Goal: Obtain resource: Download file/media

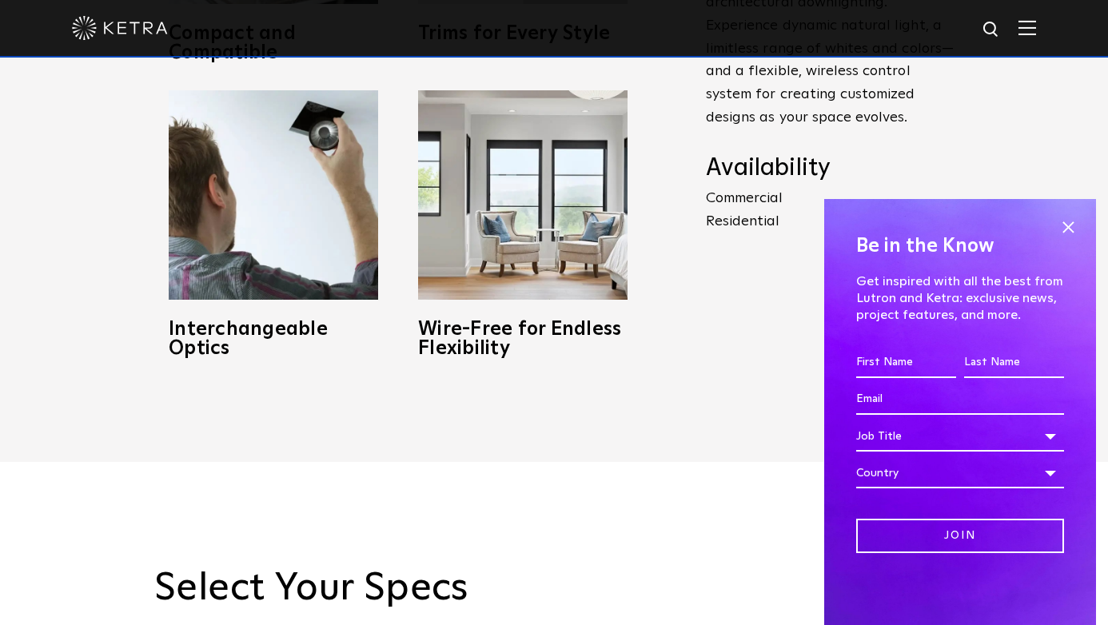
scroll to position [938, 0]
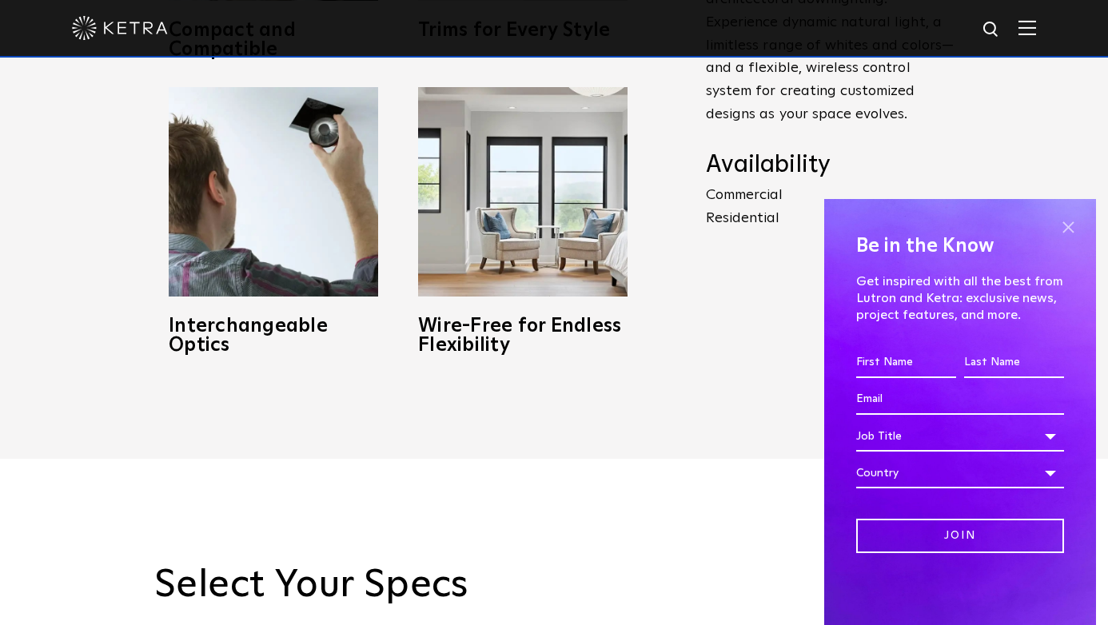
click at [1064, 225] on span at bounding box center [1068, 227] width 24 height 24
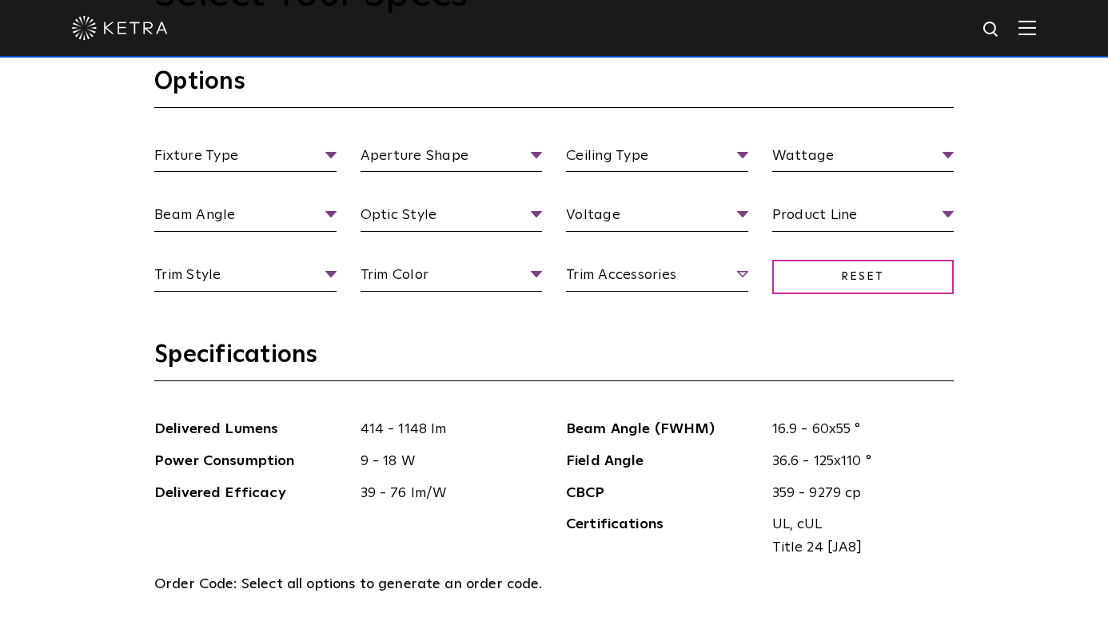
scroll to position [1529, 0]
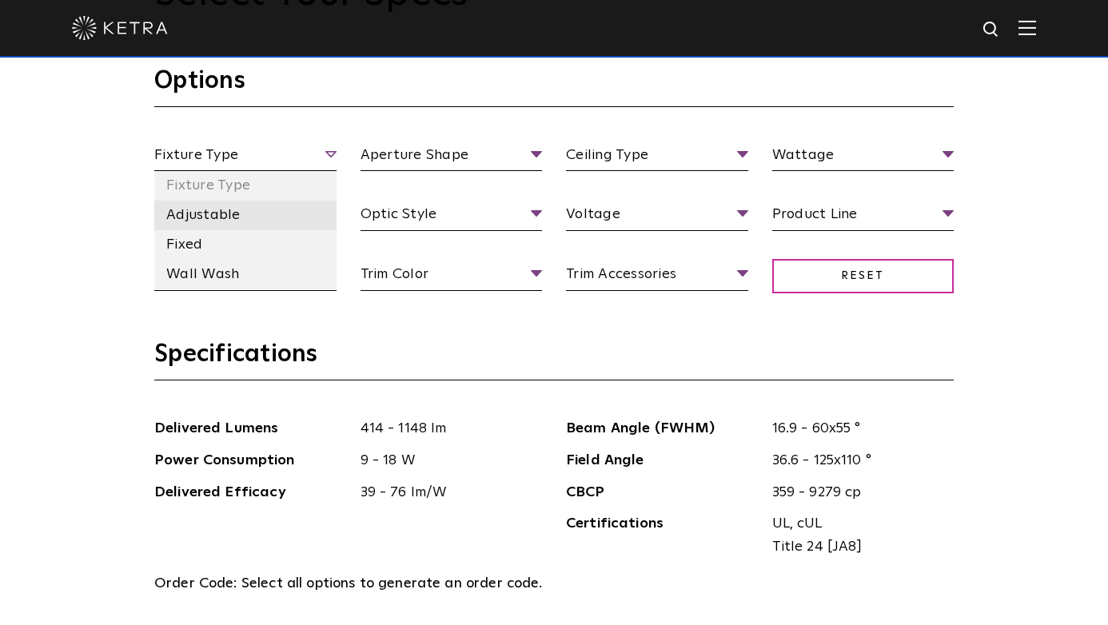
click at [209, 218] on li "Adjustable" at bounding box center [245, 216] width 182 height 30
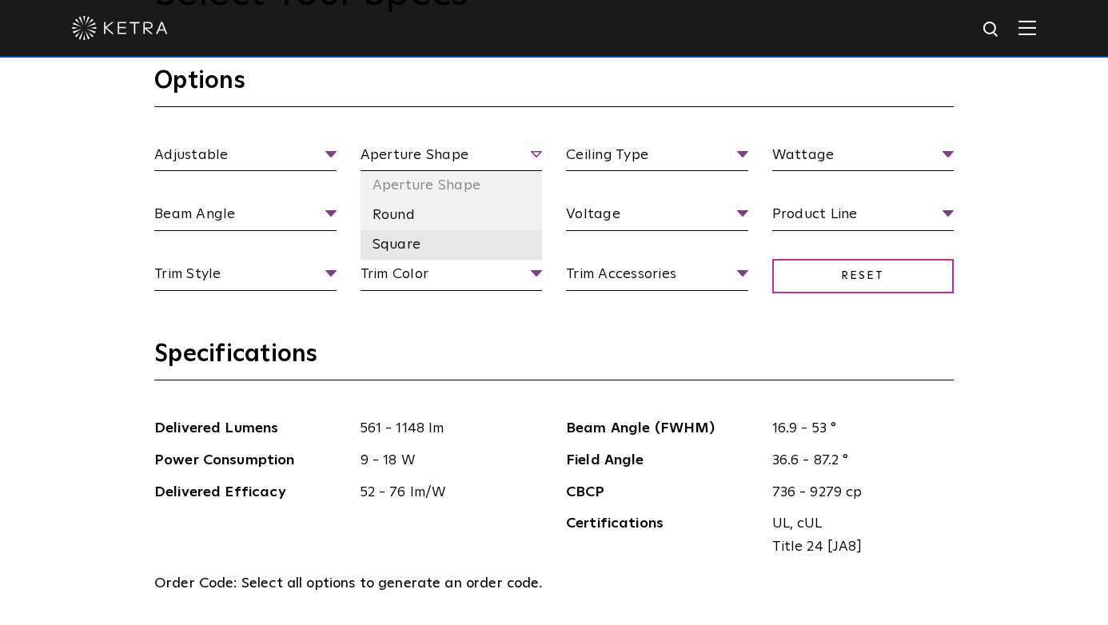
click at [389, 240] on li "Square" at bounding box center [452, 245] width 182 height 30
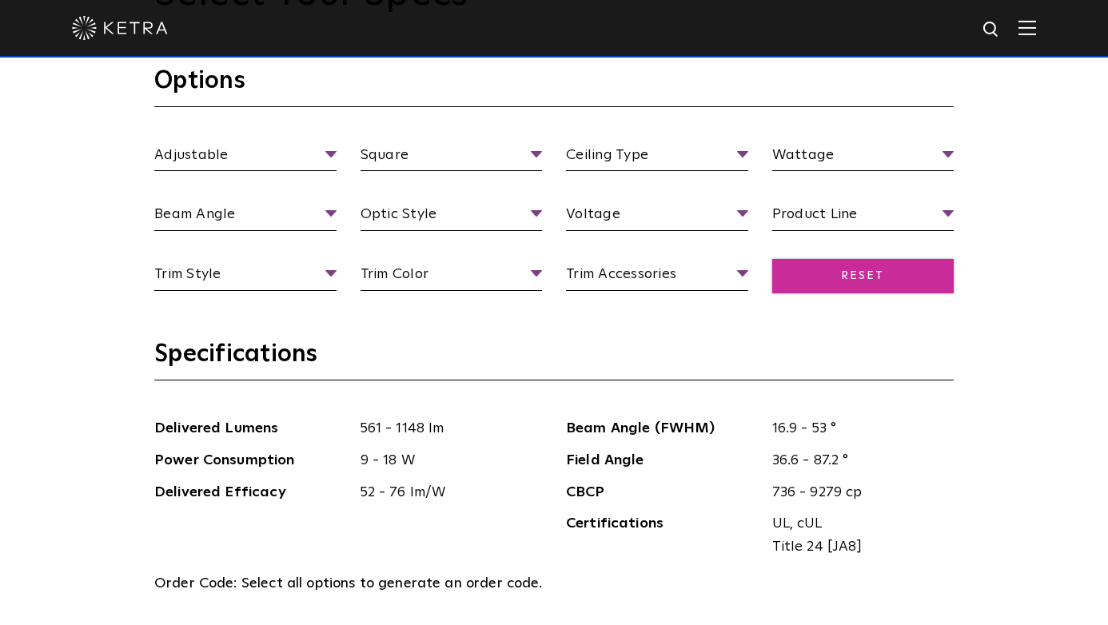
click at [831, 276] on span "Reset" at bounding box center [863, 276] width 182 height 34
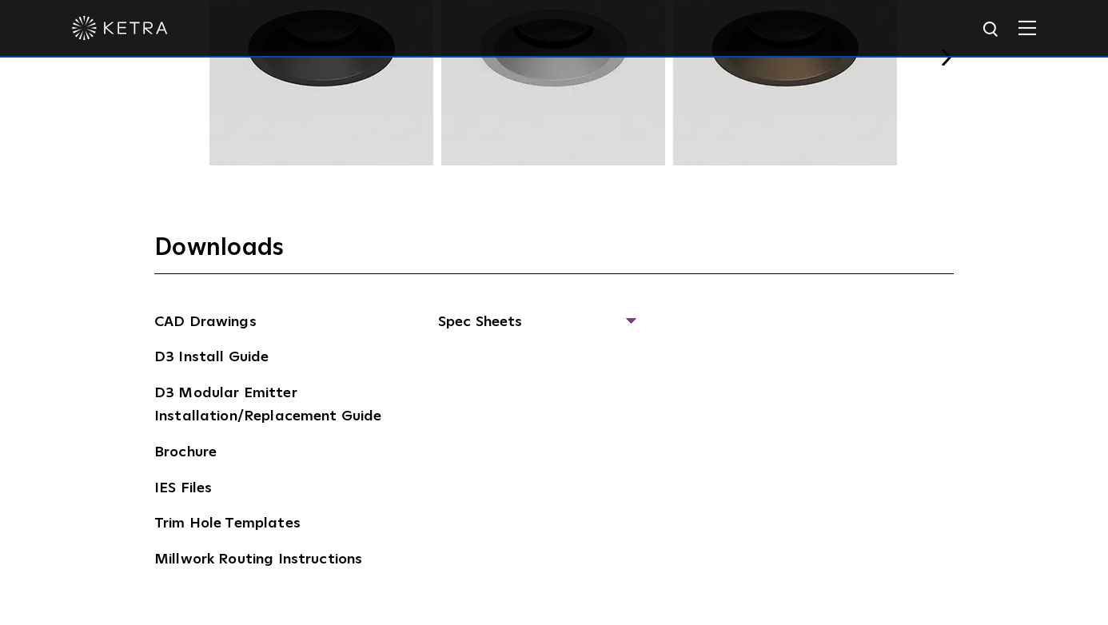
scroll to position [2331, 0]
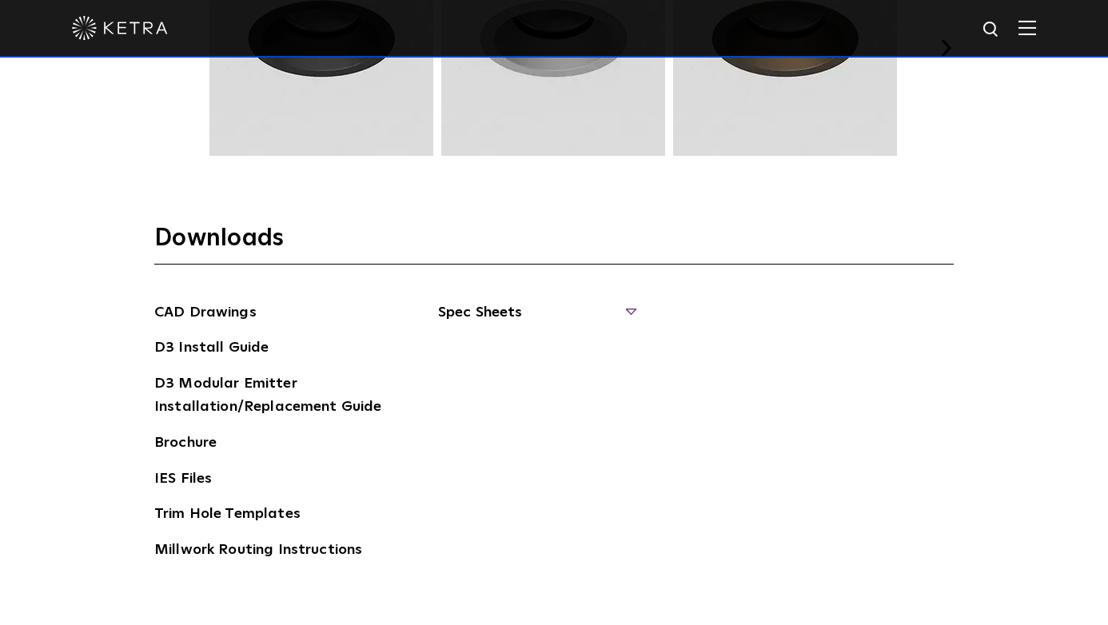
click at [629, 305] on span "Spec Sheets" at bounding box center [536, 318] width 196 height 35
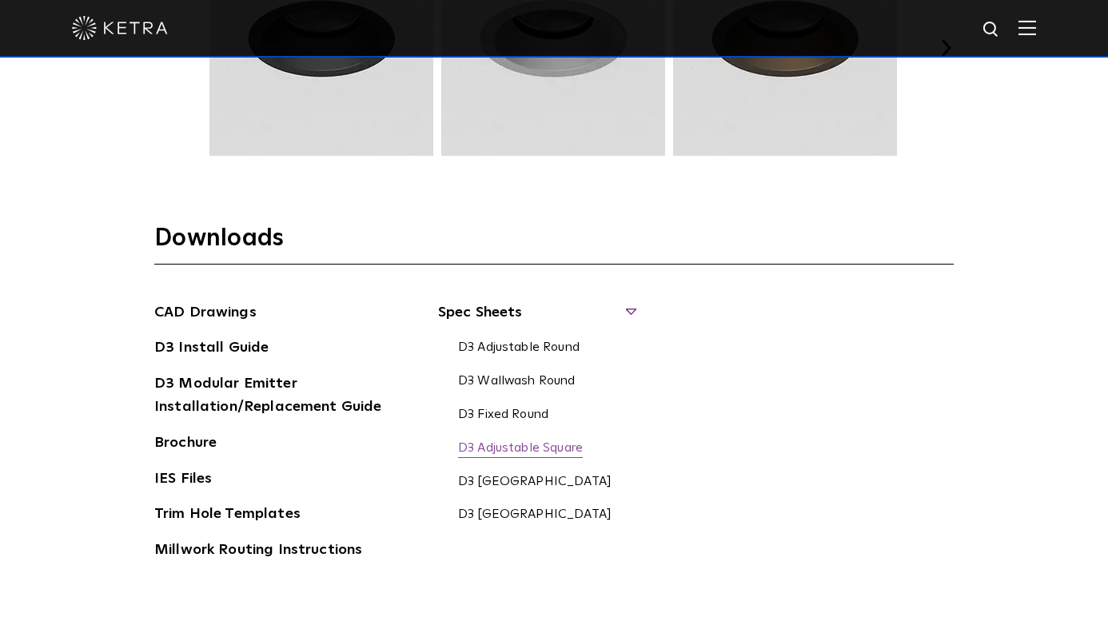
click at [532, 444] on link "D3 Adjustable Square" at bounding box center [520, 450] width 125 height 18
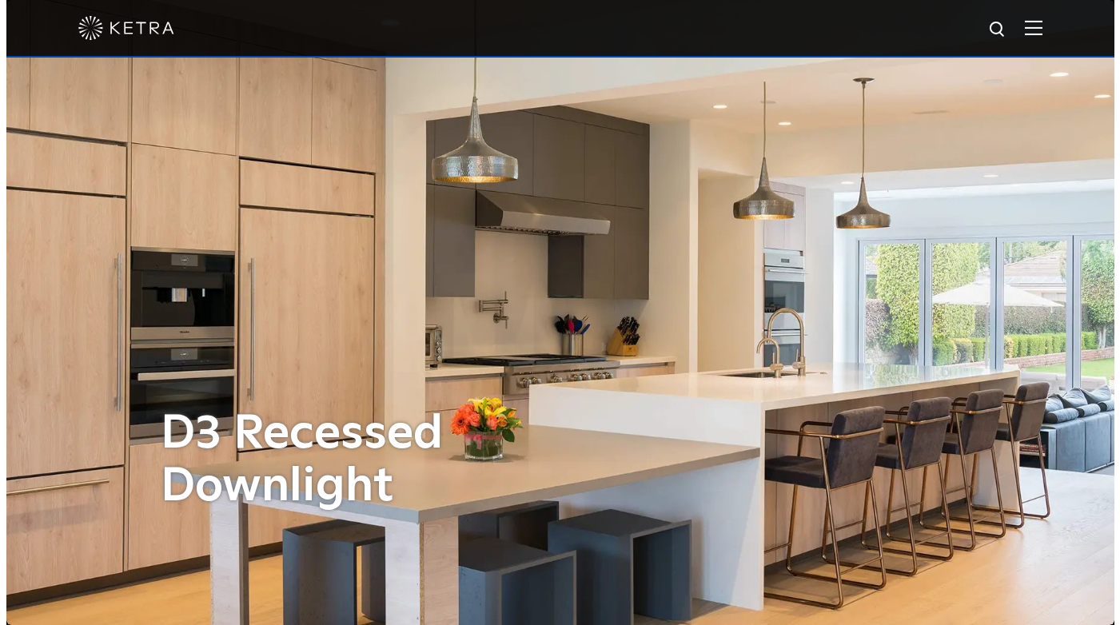
scroll to position [0, 0]
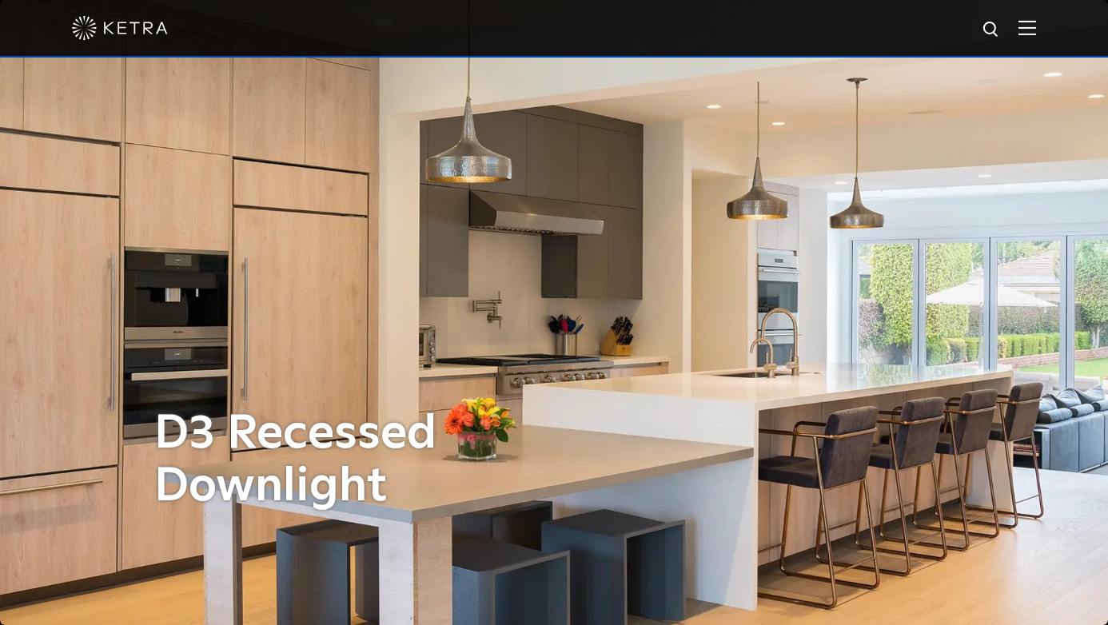
click at [1036, 35] on span at bounding box center [1028, 28] width 18 height 16
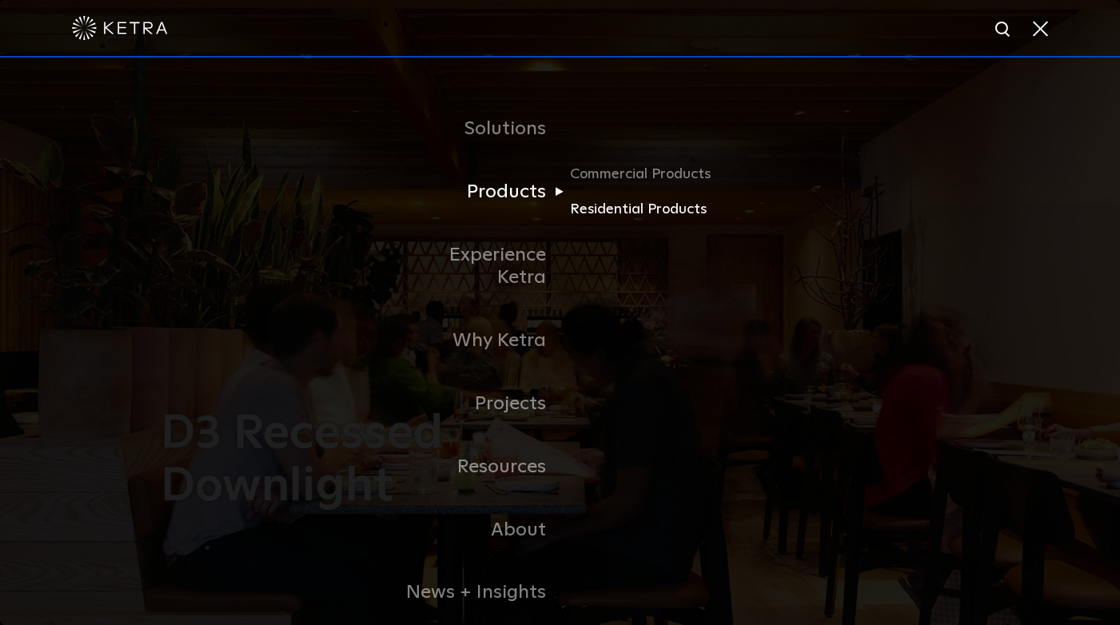
click at [622, 212] on link "Residential Products" at bounding box center [647, 209] width 154 height 23
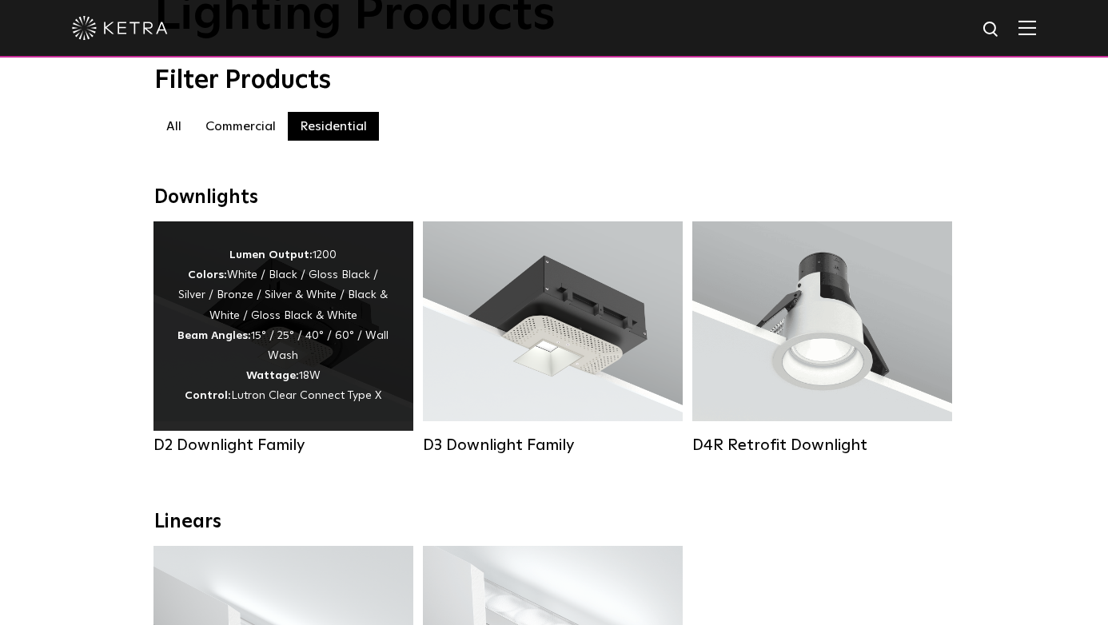
scroll to position [167, 0]
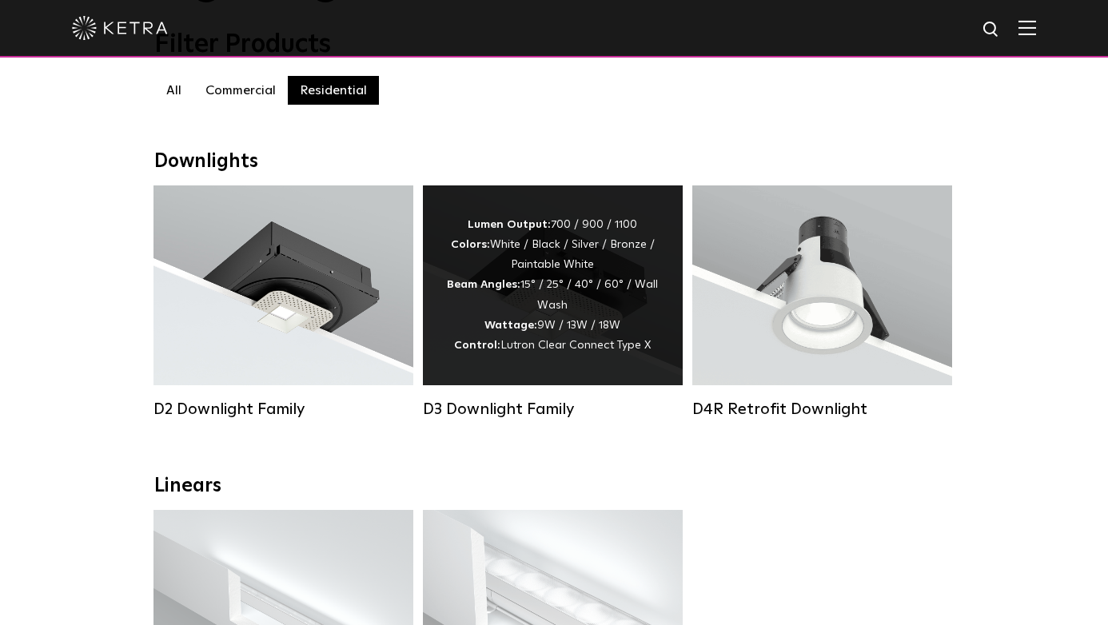
click at [471, 344] on strong "Control:" at bounding box center [477, 345] width 46 height 11
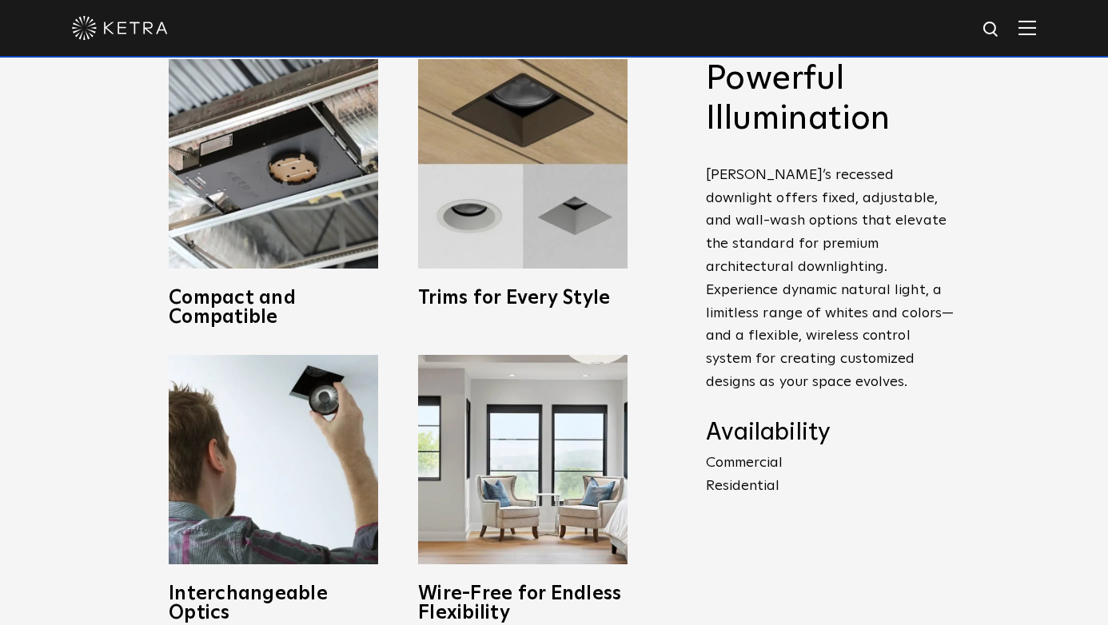
scroll to position [657, 0]
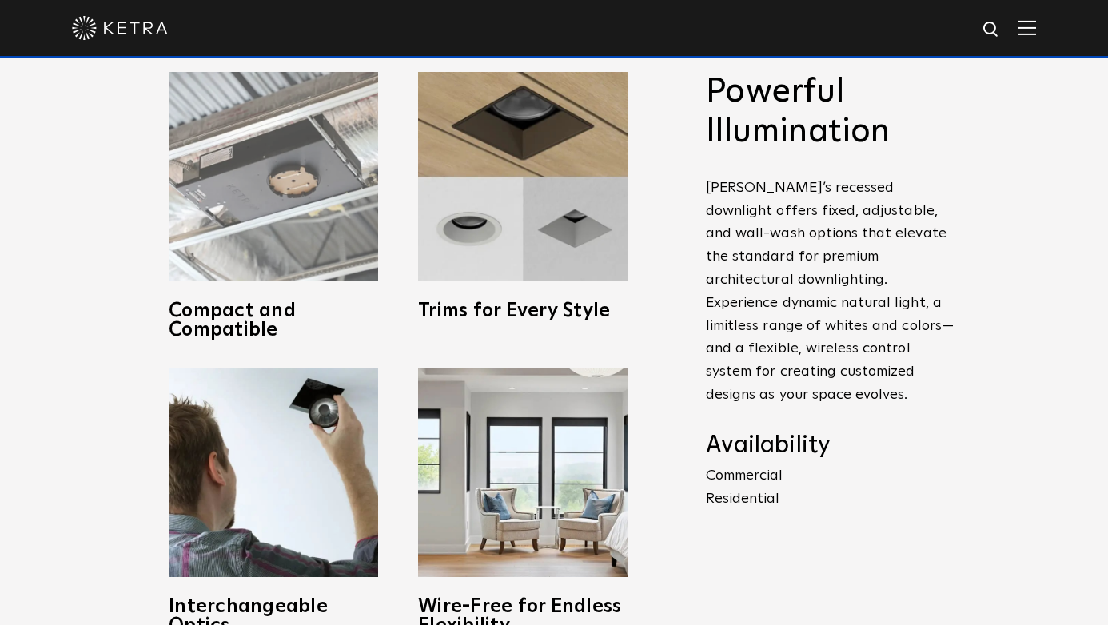
click at [325, 196] on img at bounding box center [273, 176] width 209 height 209
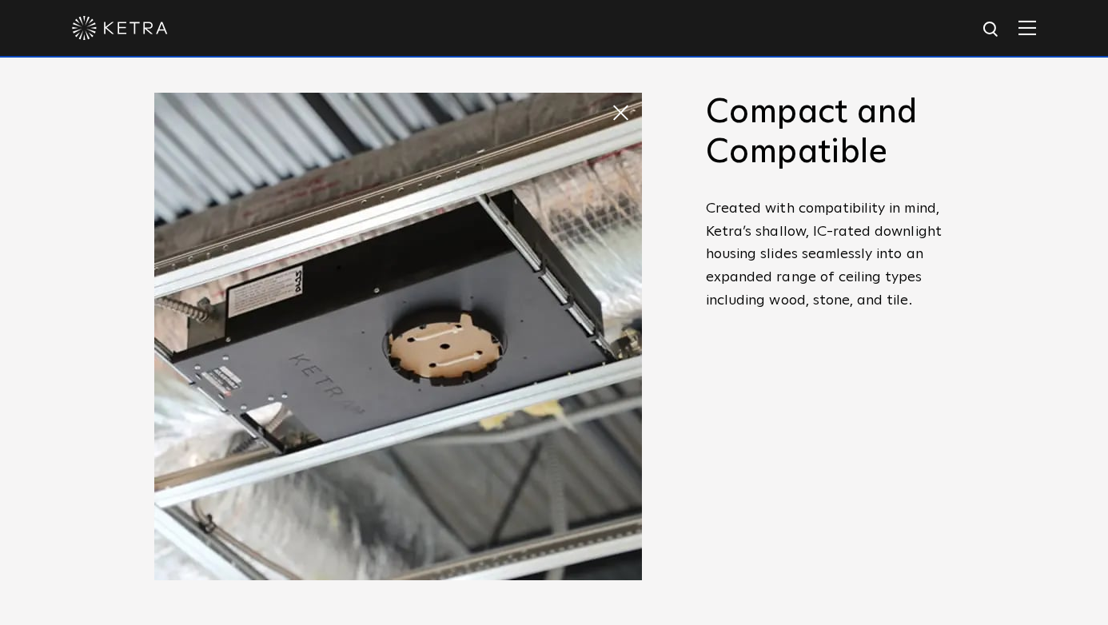
scroll to position [637, 0]
click at [620, 106] on span at bounding box center [627, 112] width 32 height 32
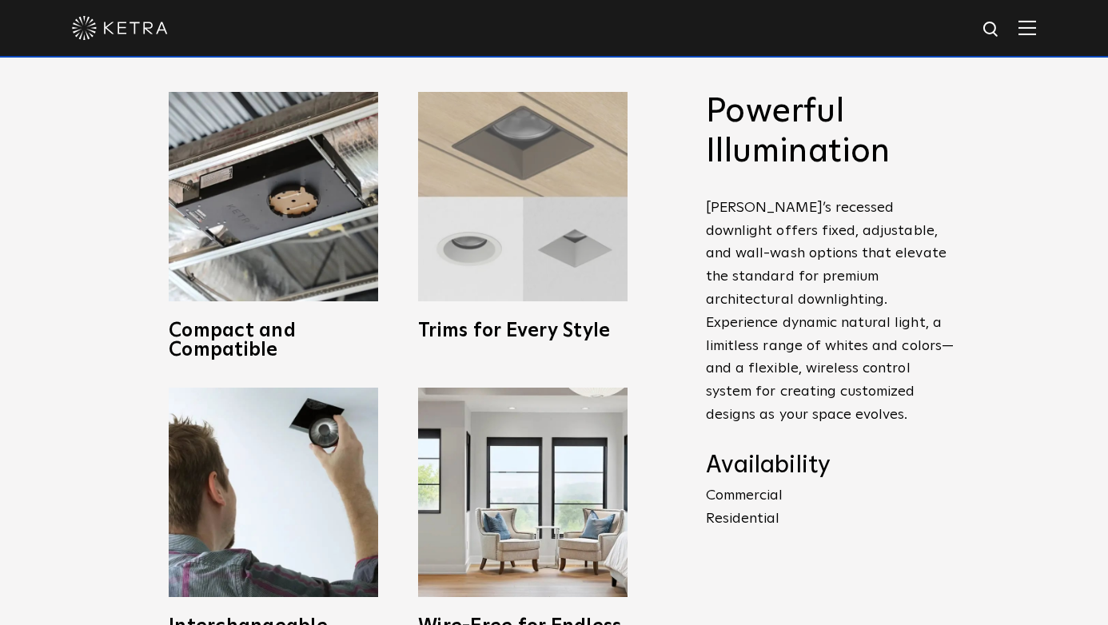
click at [531, 213] on img at bounding box center [522, 196] width 209 height 209
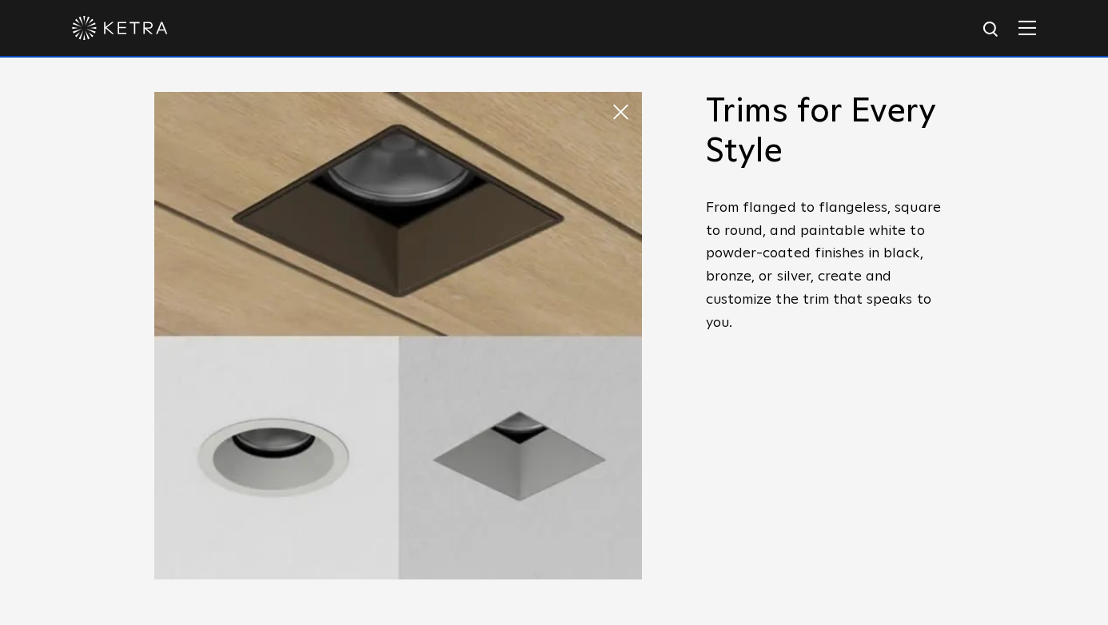
click at [619, 111] on span at bounding box center [627, 112] width 32 height 32
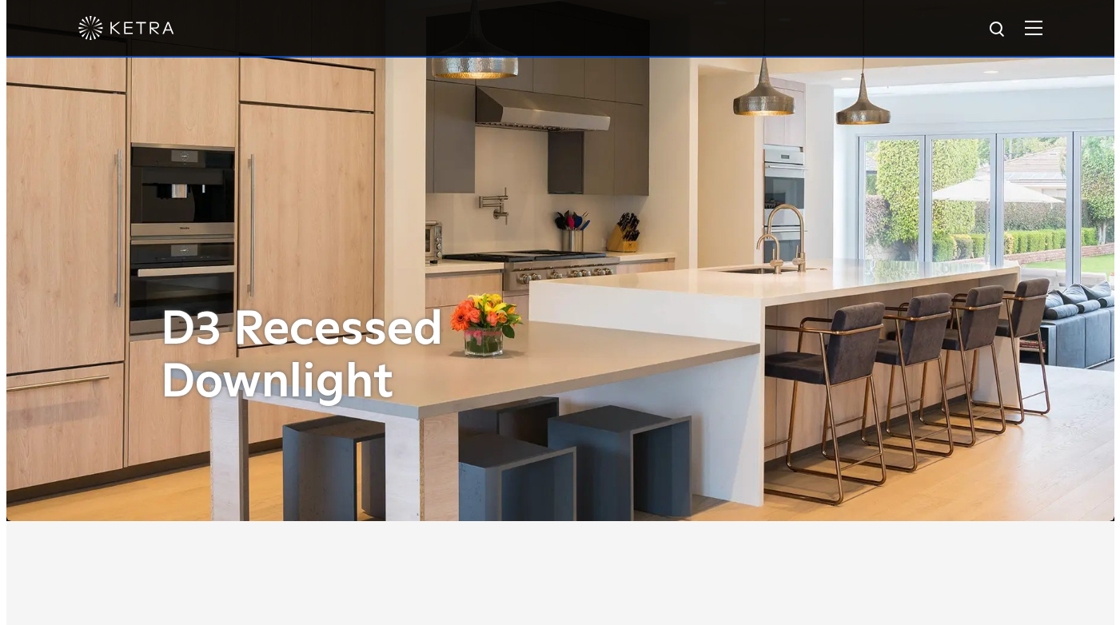
scroll to position [12, 0]
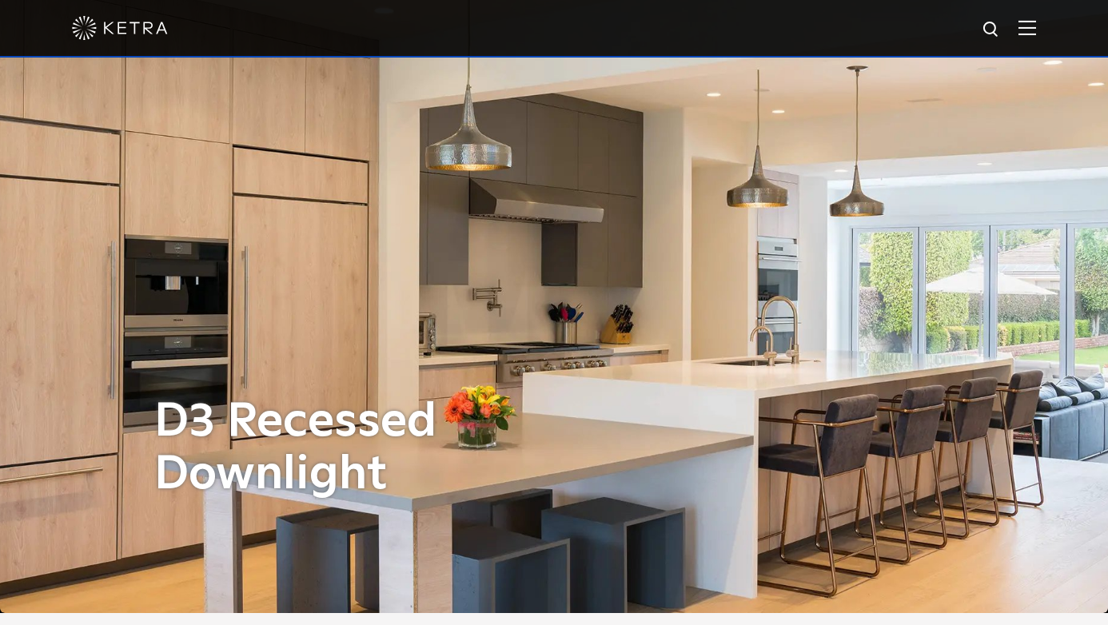
click at [1036, 32] on img at bounding box center [1028, 27] width 18 height 15
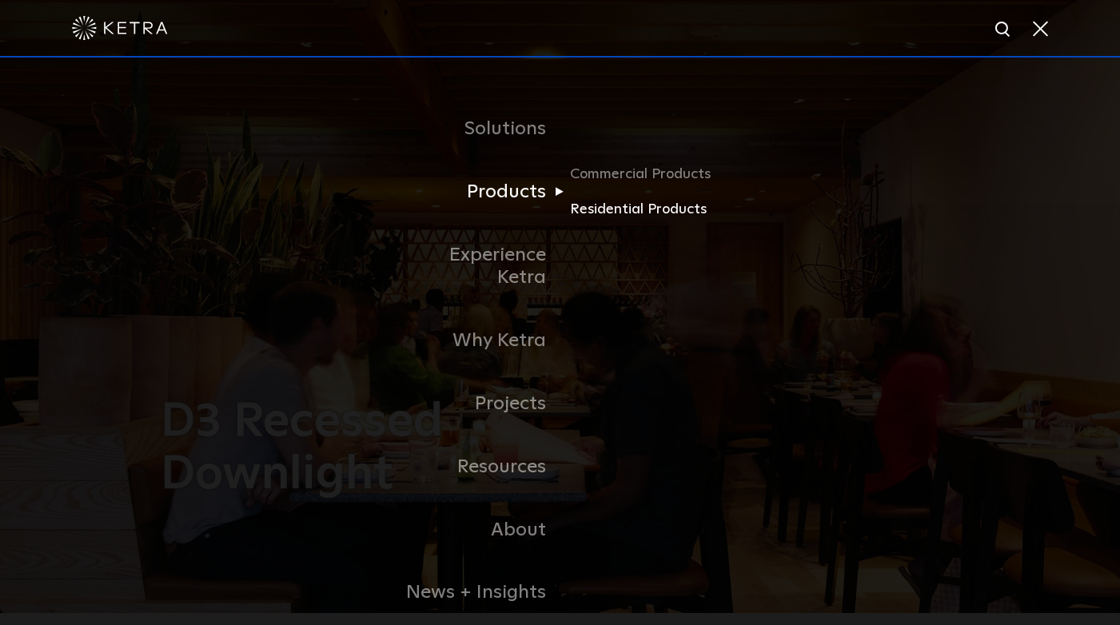
click at [618, 207] on link "Residential Products" at bounding box center [647, 209] width 154 height 23
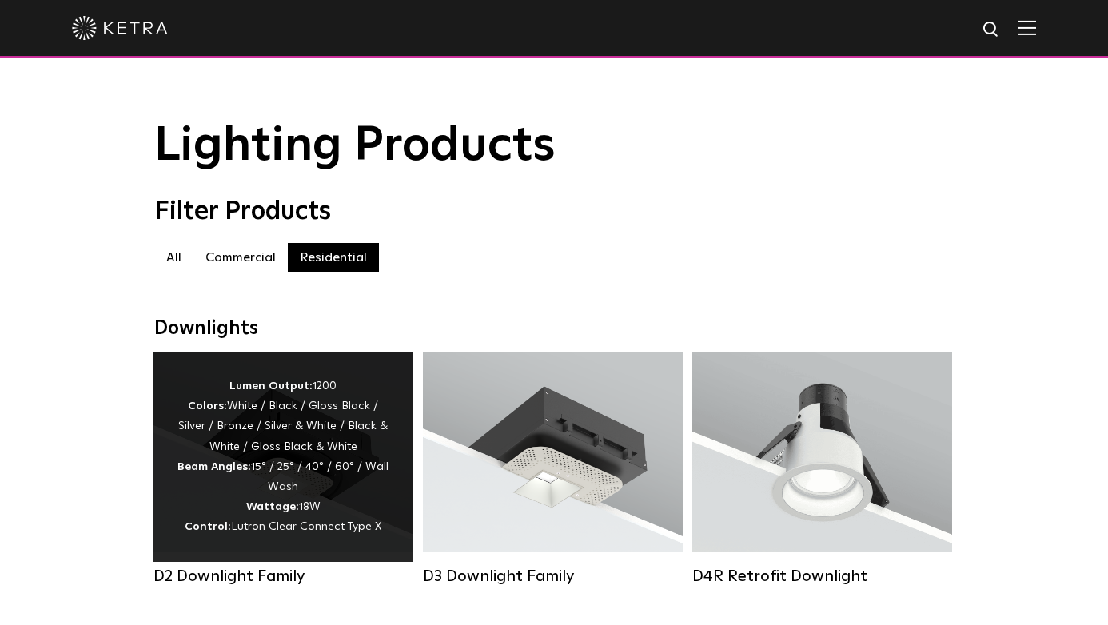
click at [209, 448] on div "Lumen Output: 1200 Colors: White / Black / Gloss Black / Silver / Bronze / Silv…" at bounding box center [283, 457] width 212 height 161
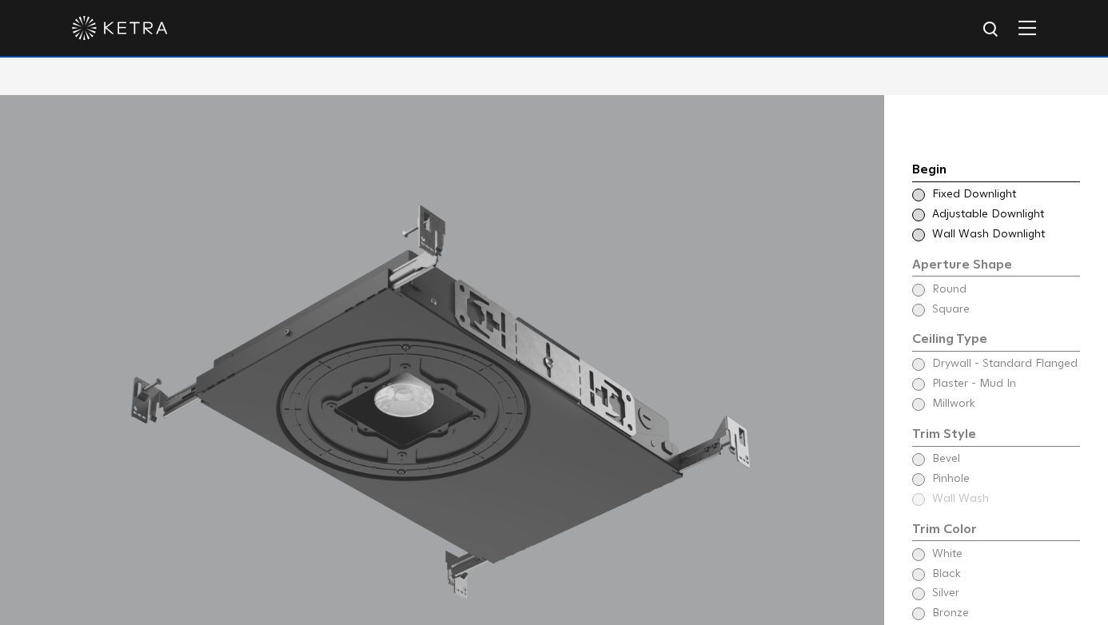
scroll to position [1313, 0]
